Goal: Transaction & Acquisition: Purchase product/service

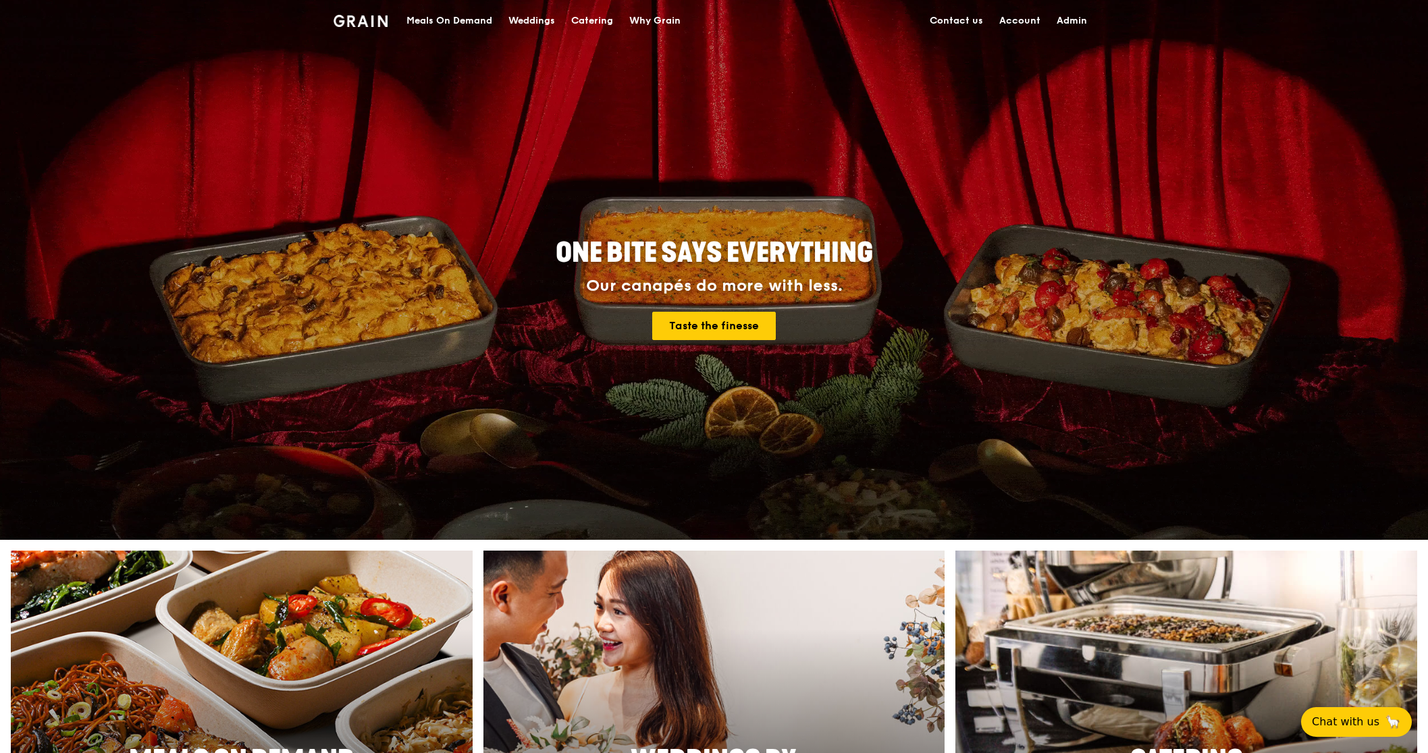
click at [460, 20] on div "Meals On Demand" at bounding box center [449, 21] width 86 height 41
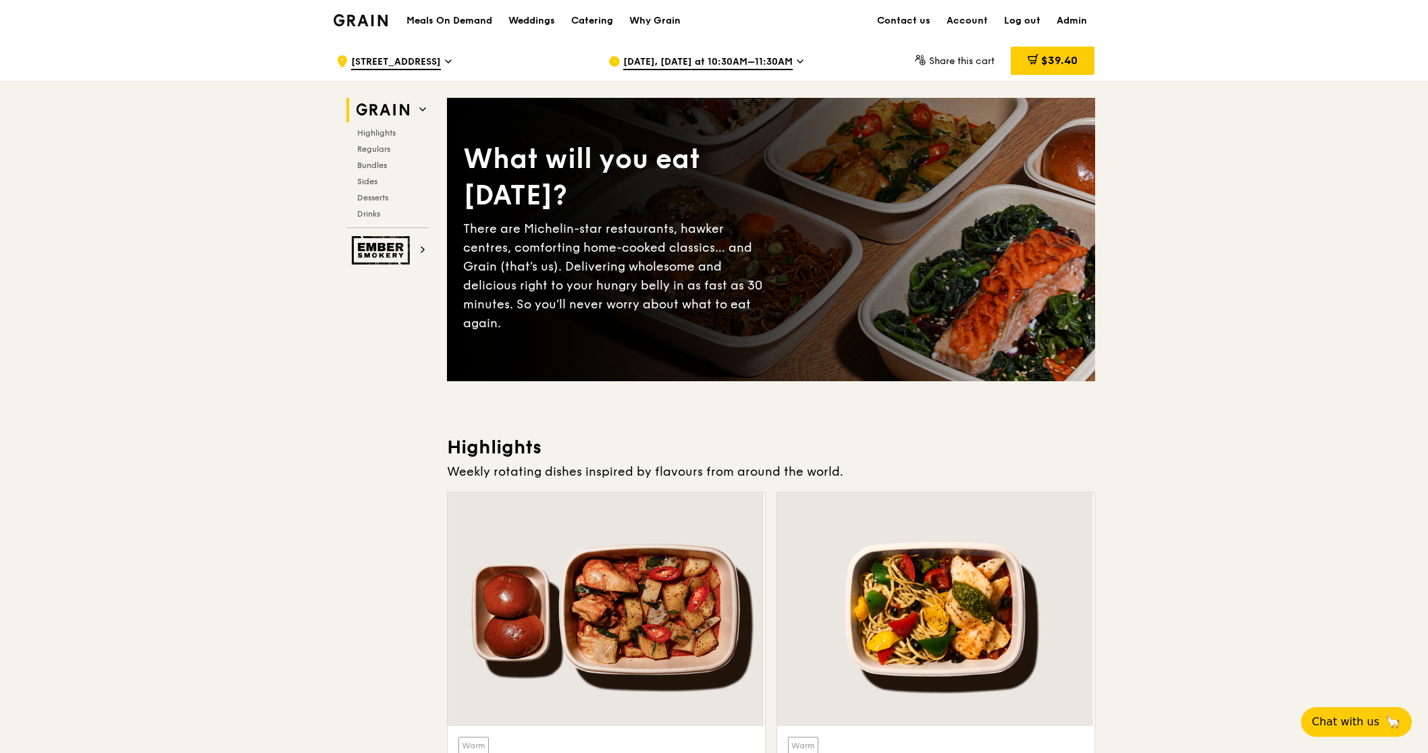
click at [725, 71] on div "[DATE], [DATE] at 10:30AM–11:30AM" at bounding box center [733, 61] width 250 height 41
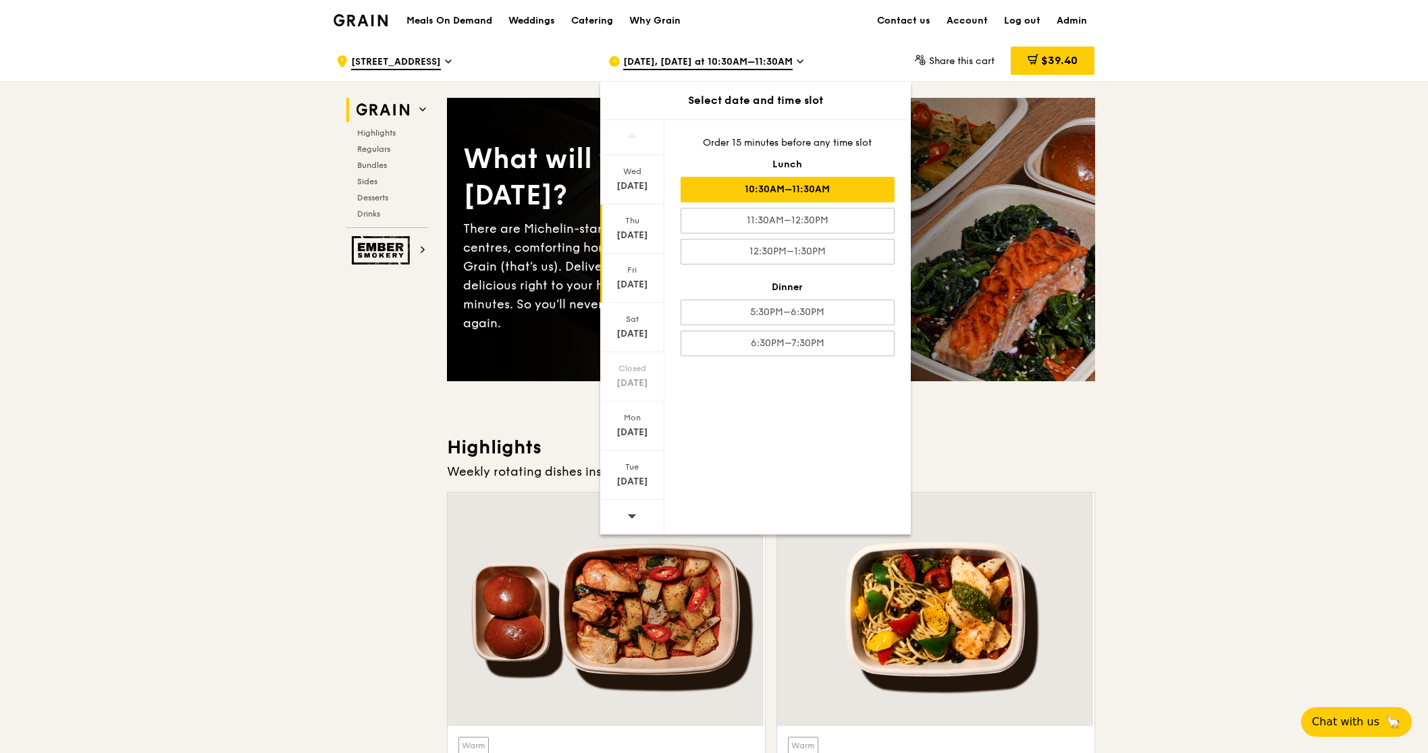
click at [638, 277] on div "[DATE]" at bounding box center [632, 278] width 64 height 49
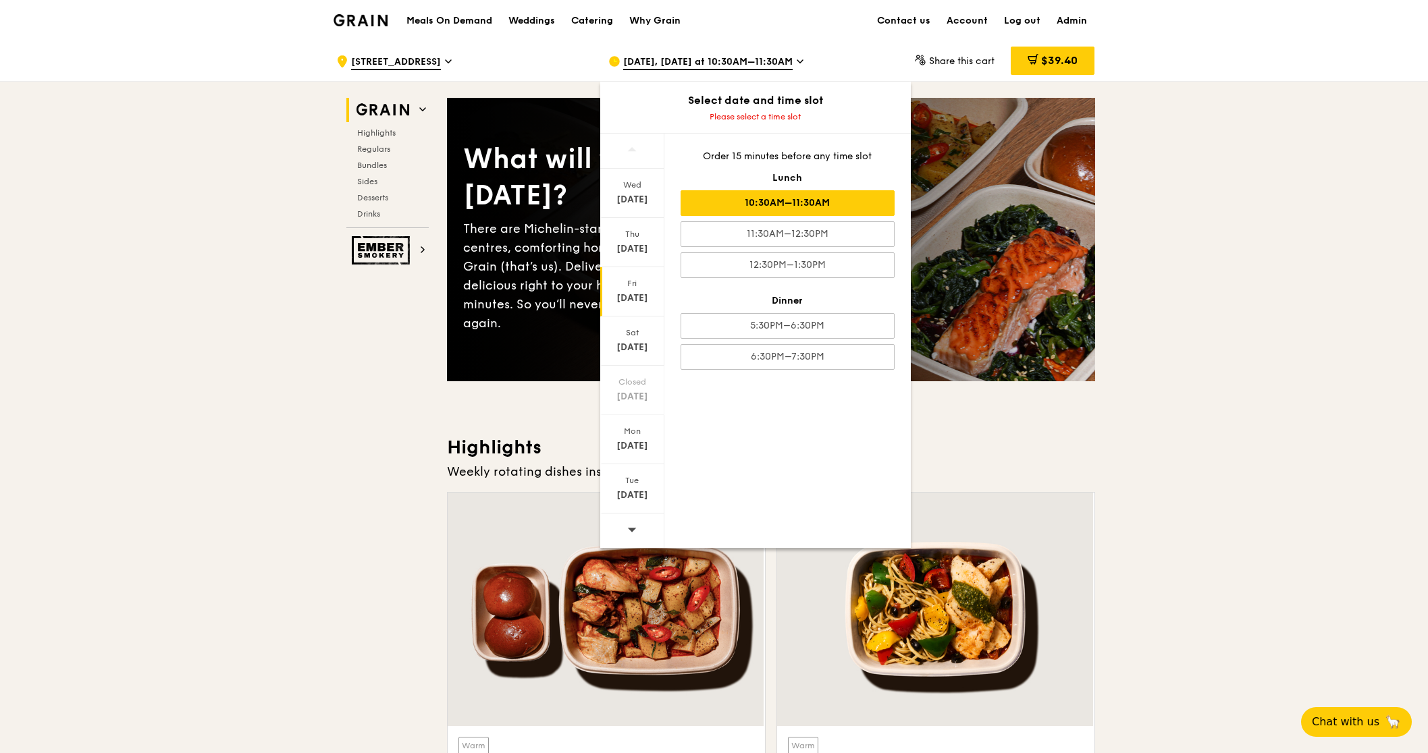
click at [846, 200] on div "10:30AM–11:30AM" at bounding box center [787, 203] width 214 height 26
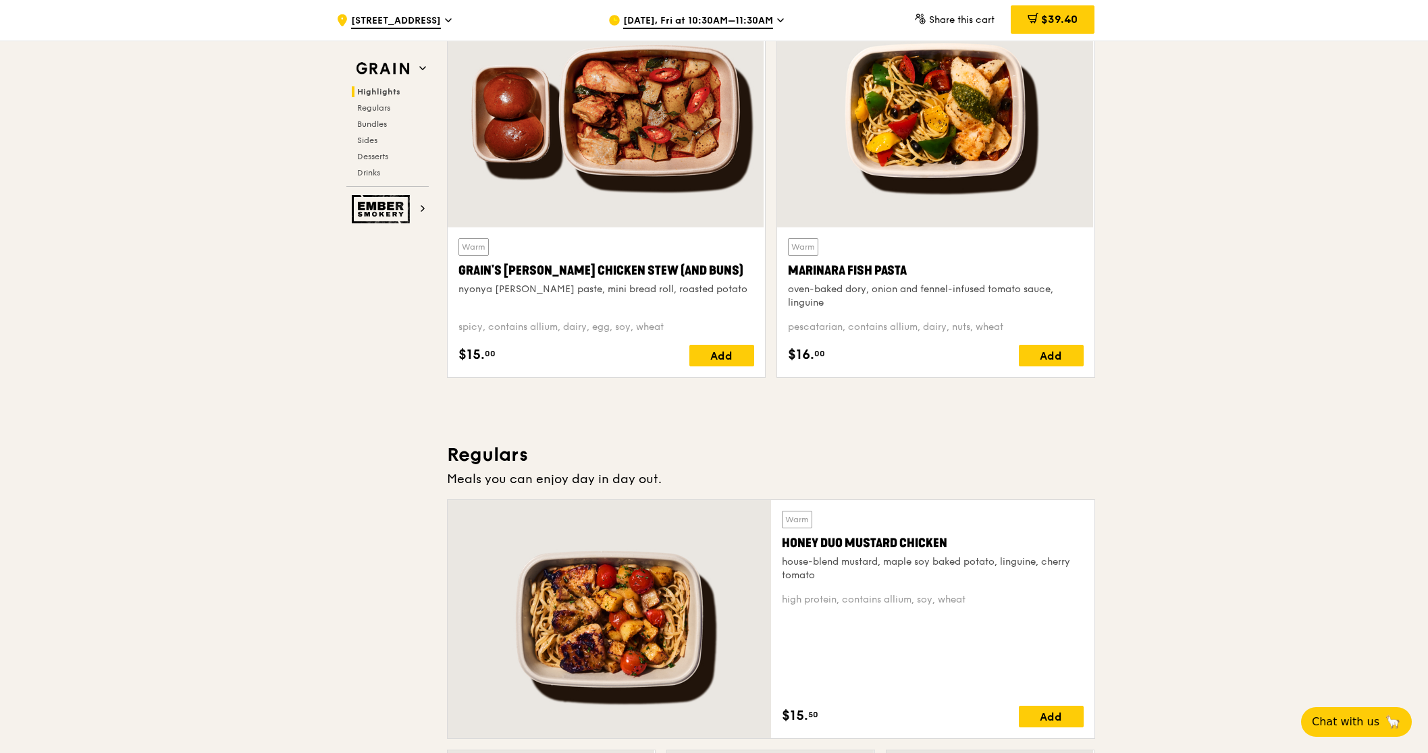
scroll to position [901, 0]
